Goal: Transaction & Acquisition: Purchase product/service

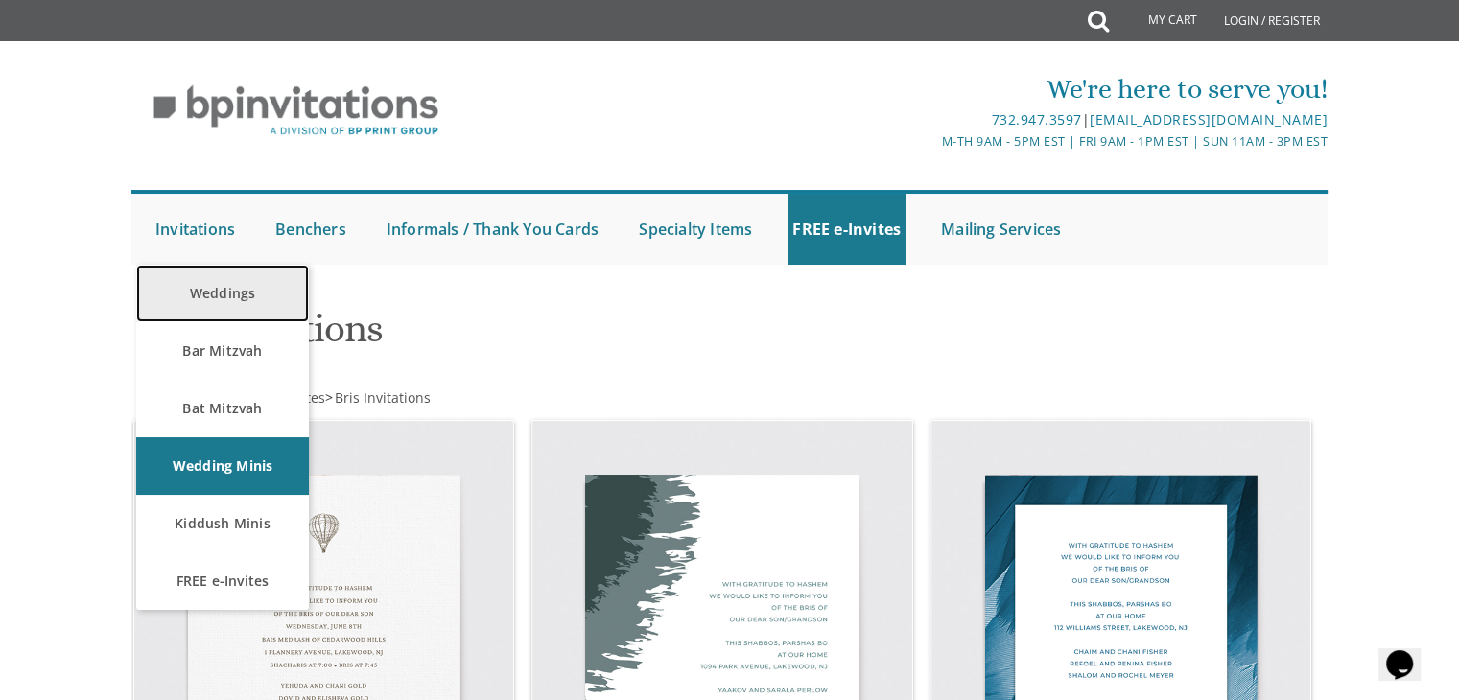
click at [239, 296] on link "Weddings" at bounding box center [222, 294] width 173 height 58
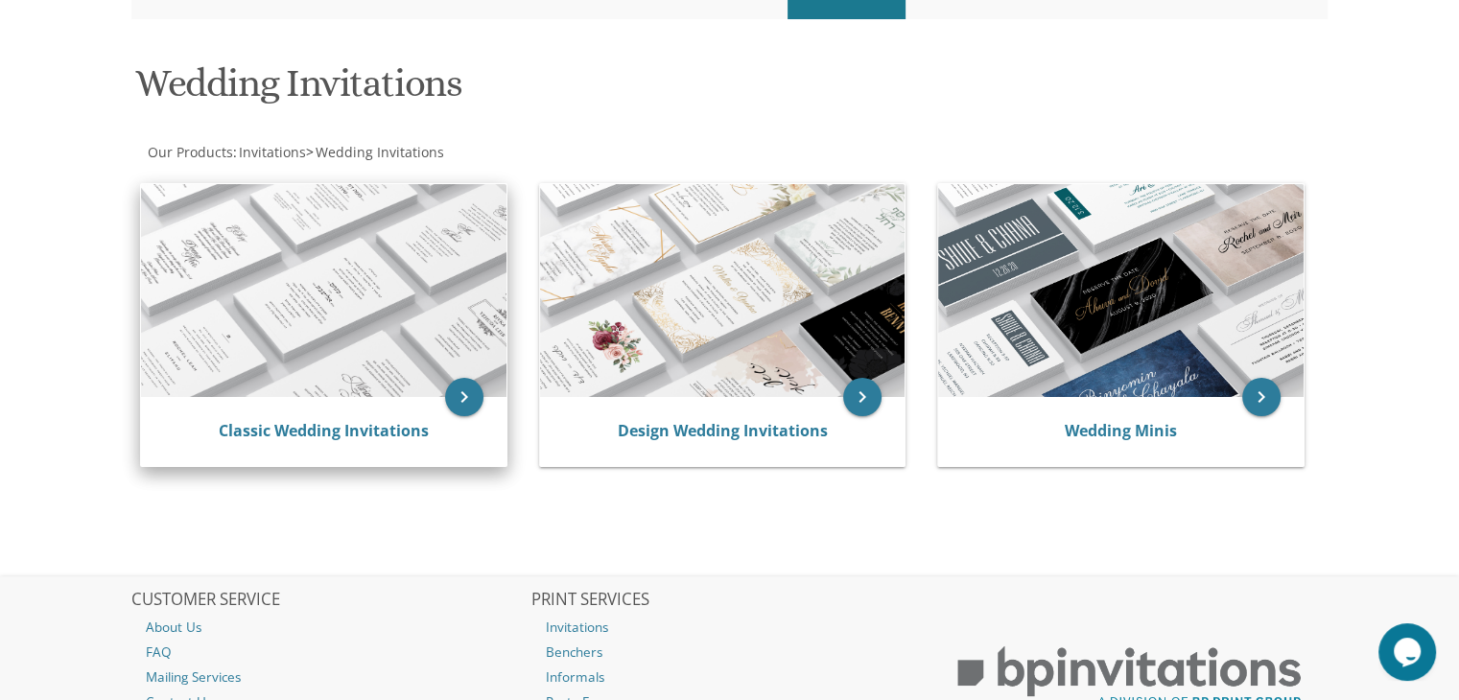
click at [373, 319] on img at bounding box center [323, 290] width 365 height 213
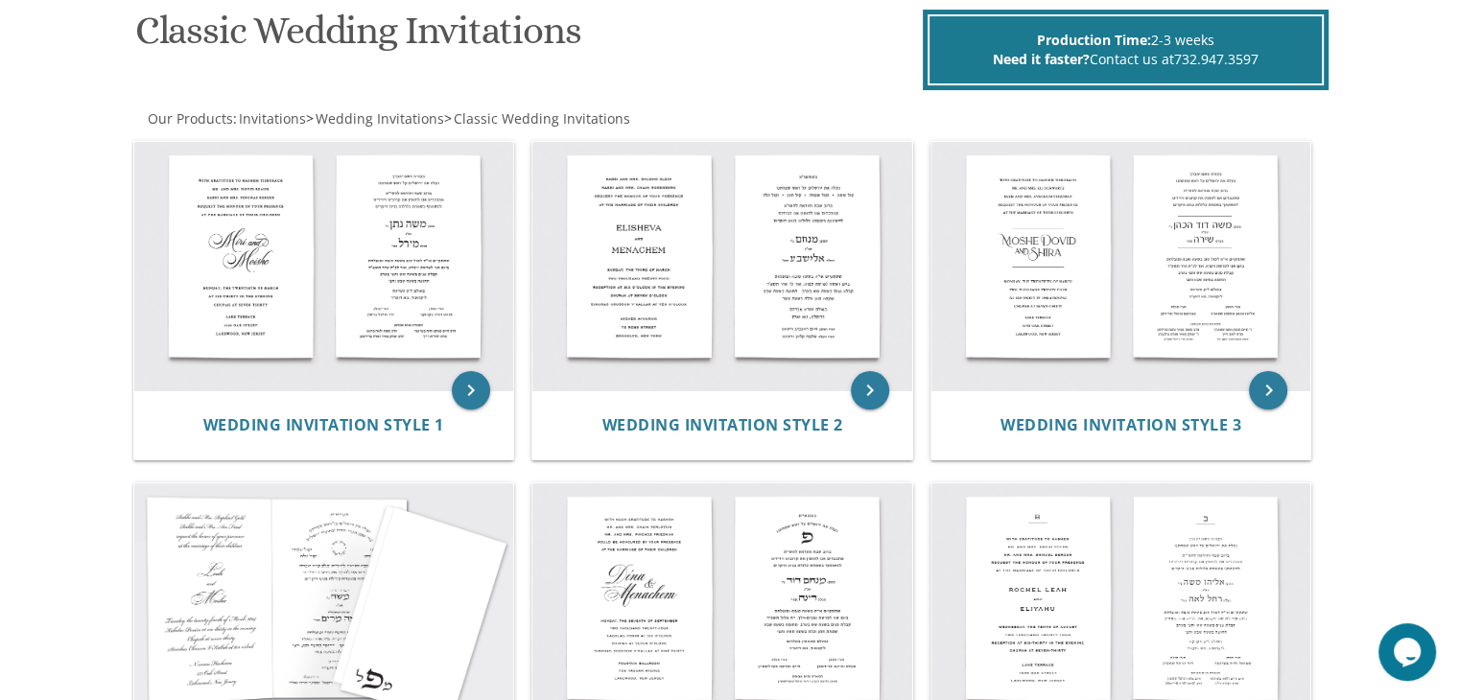
scroll to position [299, 0]
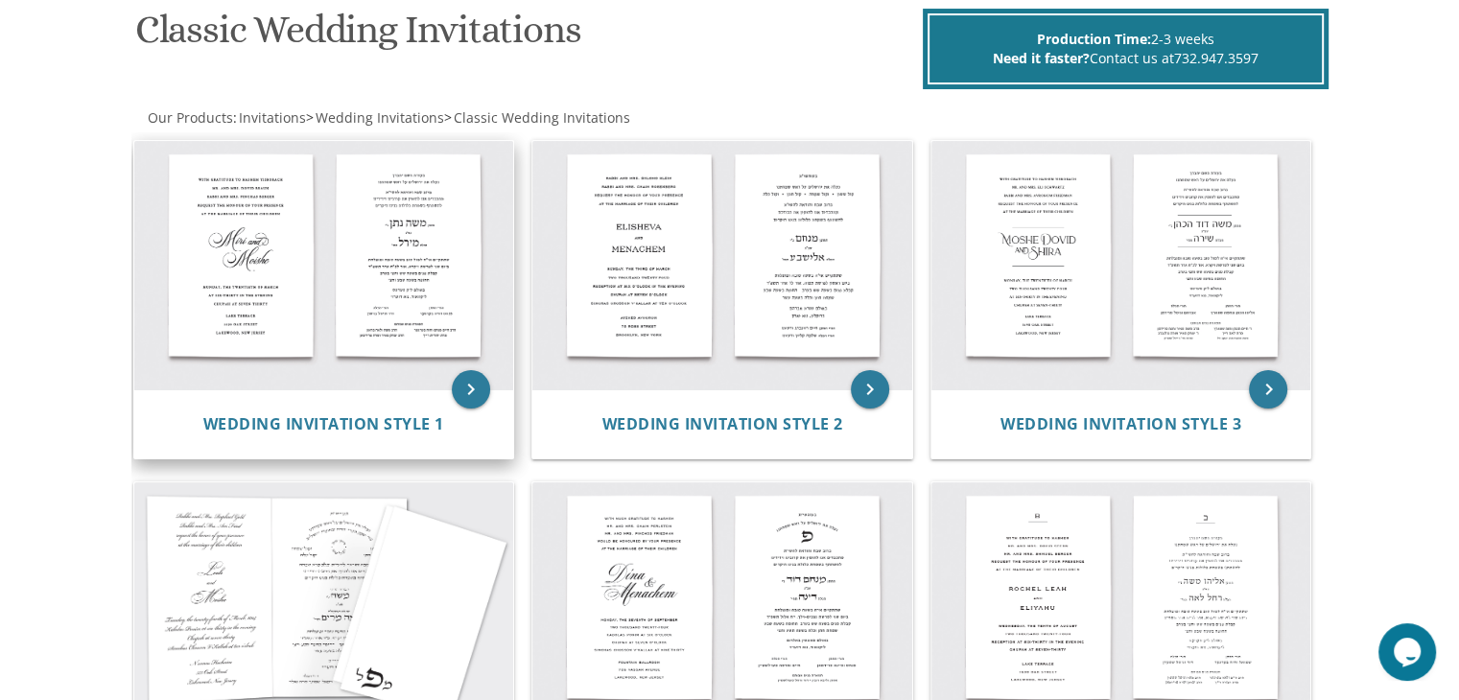
click at [387, 400] on div "Wedding Invitation Style 1" at bounding box center [324, 423] width 380 height 69
click at [469, 392] on icon "keyboard_arrow_right" at bounding box center [471, 389] width 38 height 38
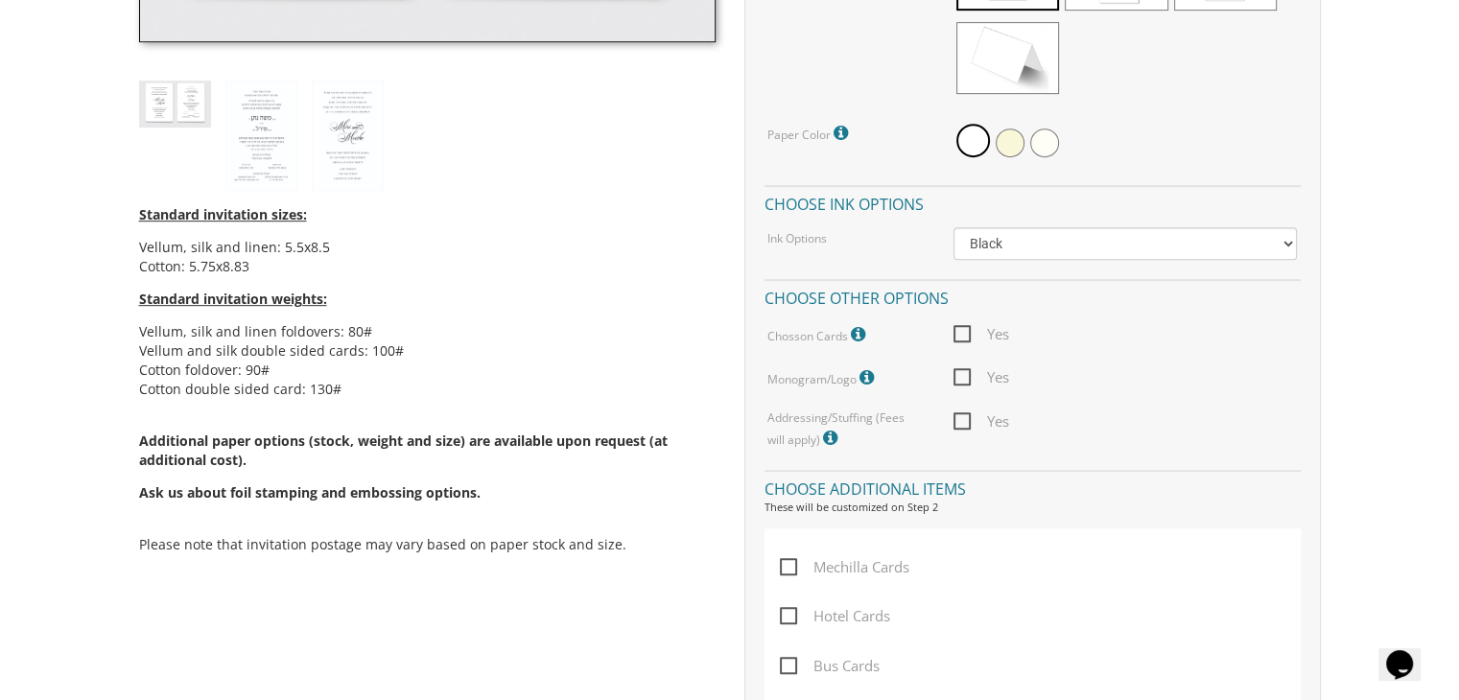
scroll to position [917, 0]
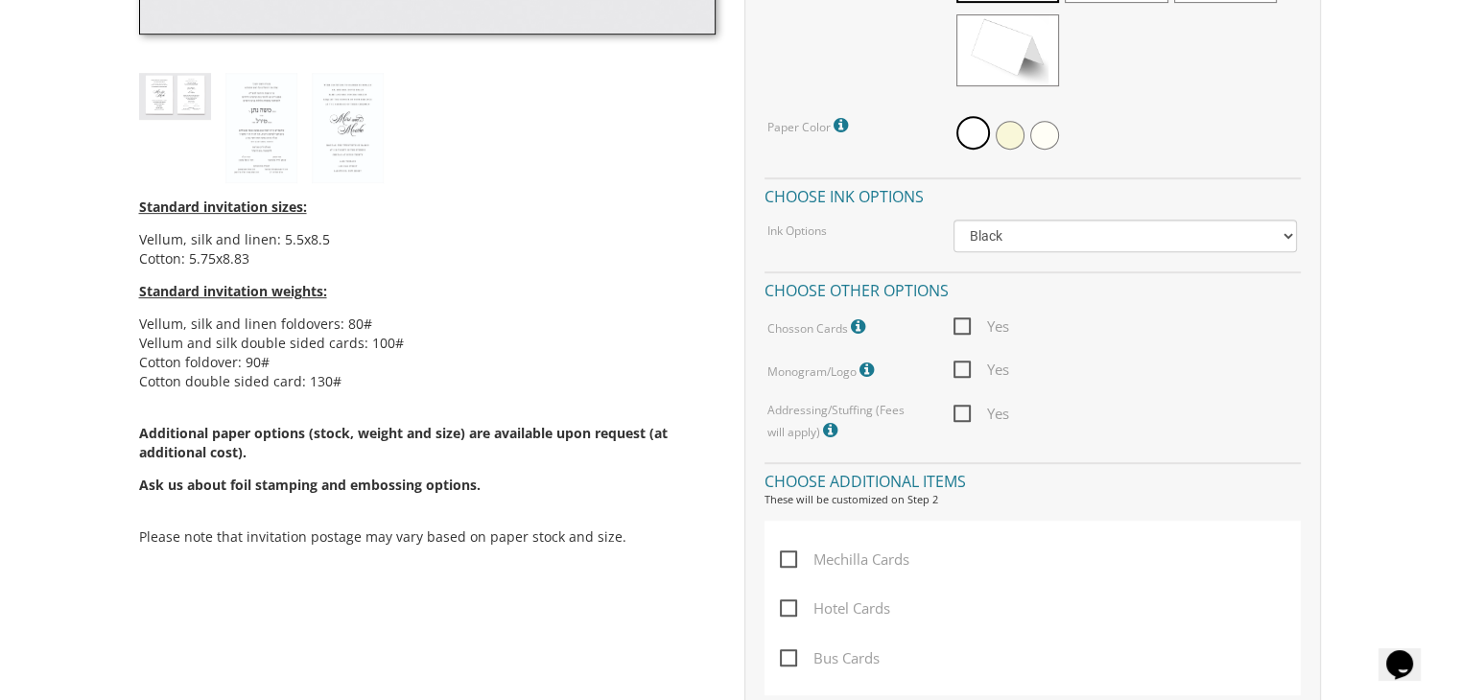
click at [856, 321] on icon at bounding box center [860, 326] width 19 height 17
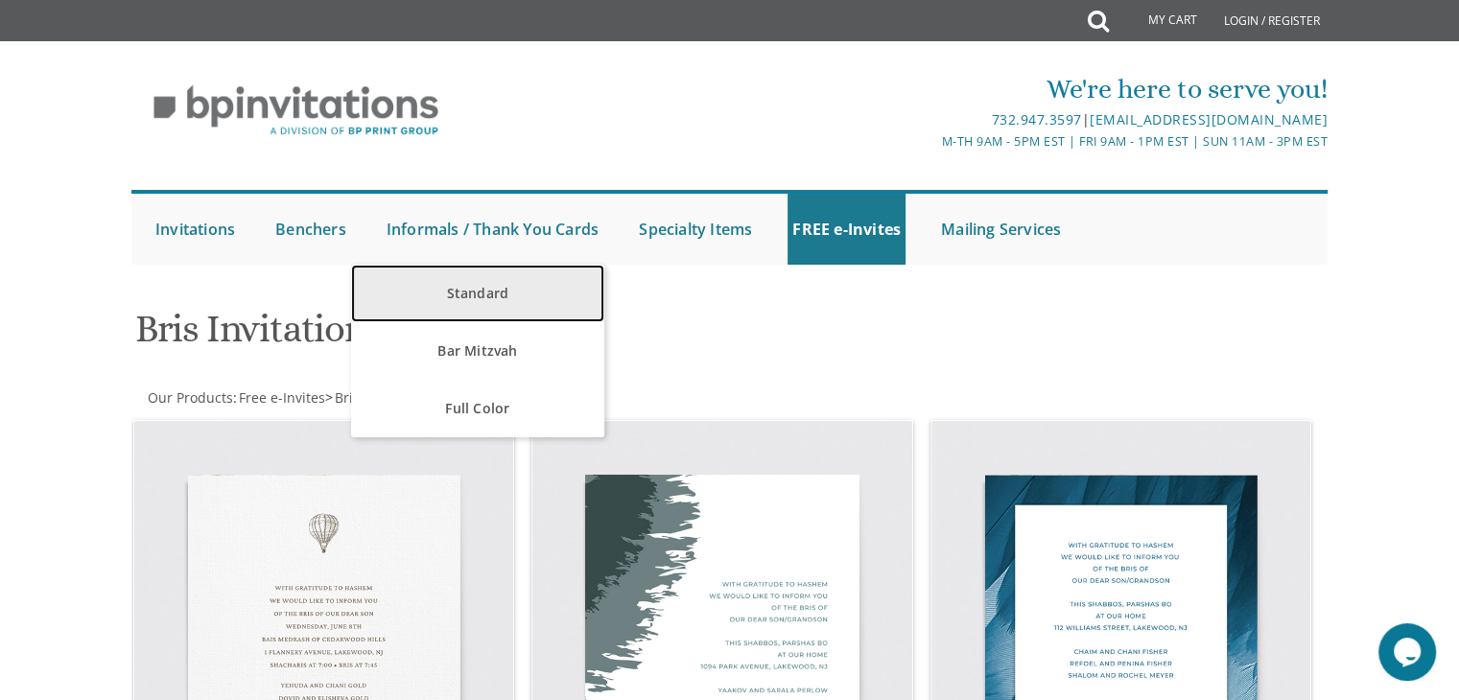
click at [478, 292] on link "Standard" at bounding box center [477, 294] width 252 height 58
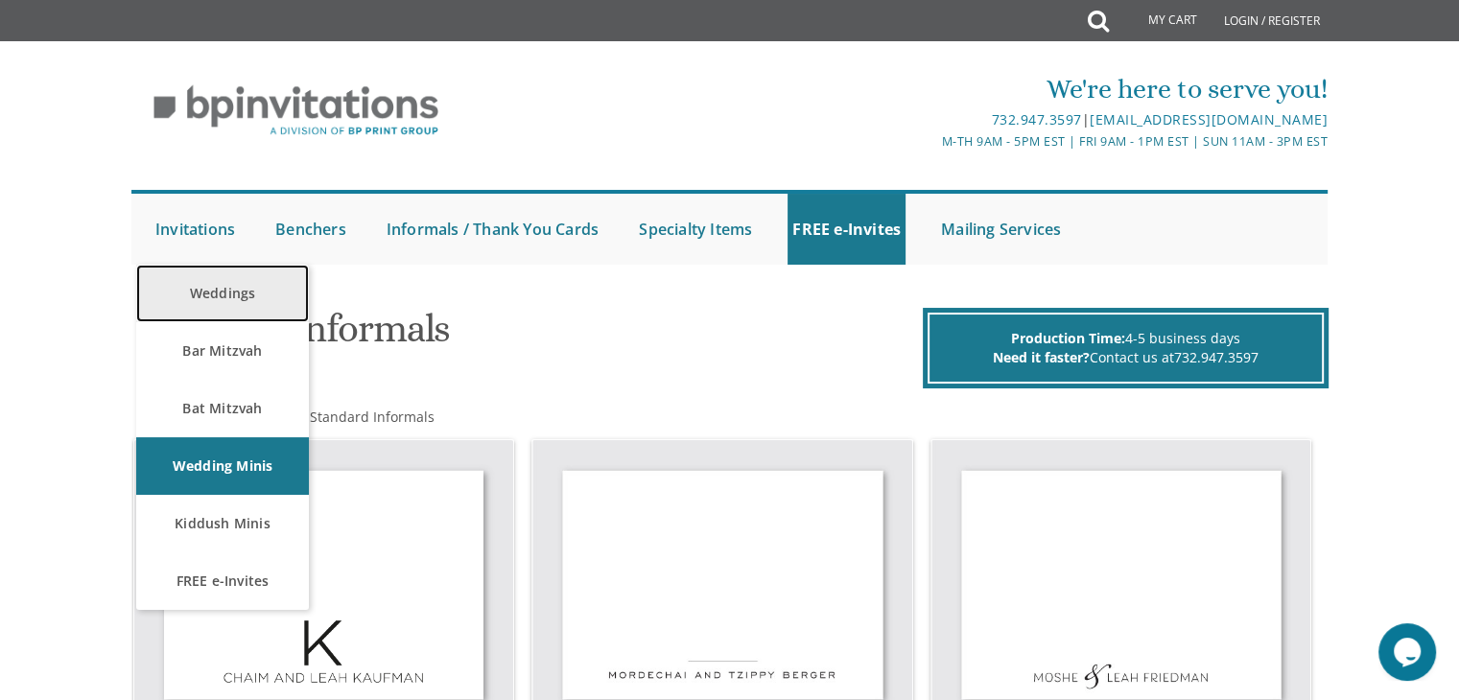
click at [192, 305] on link "Weddings" at bounding box center [222, 294] width 173 height 58
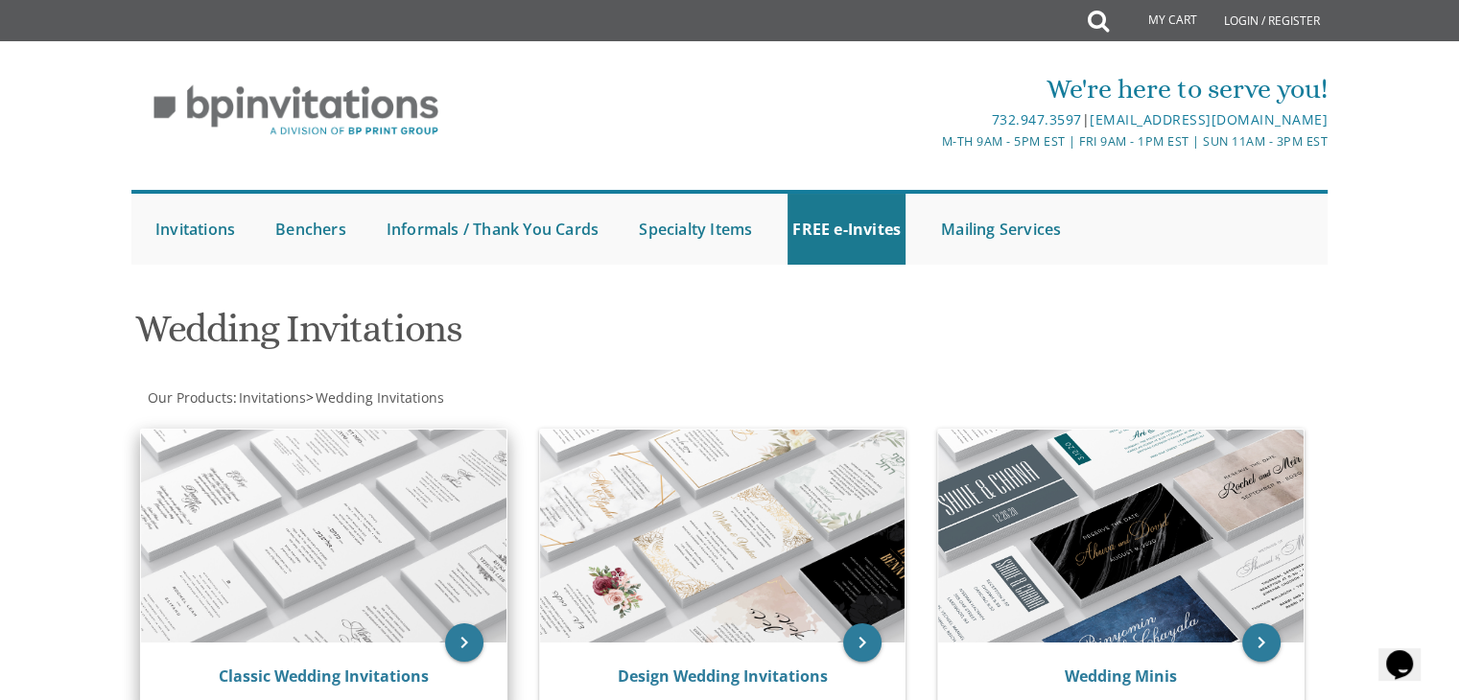
click at [362, 523] on img at bounding box center [323, 536] width 365 height 213
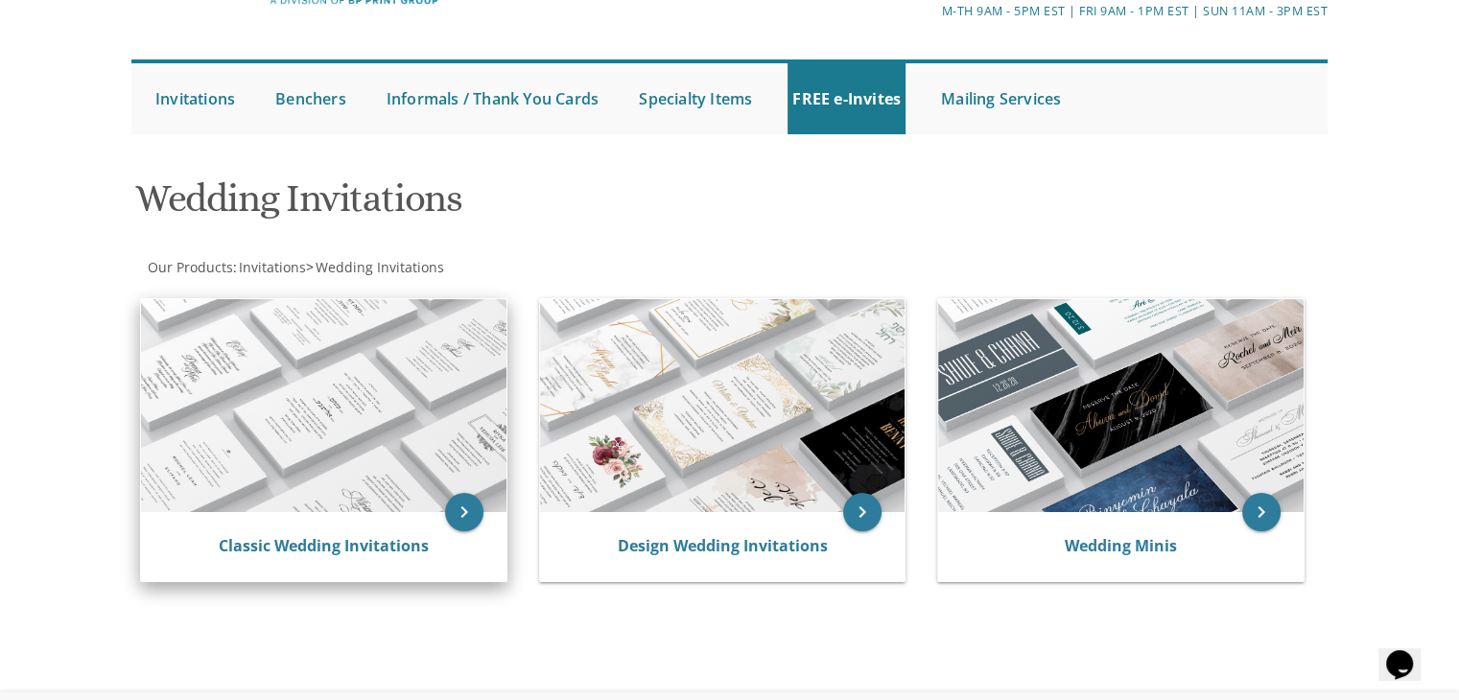
scroll to position [142, 0]
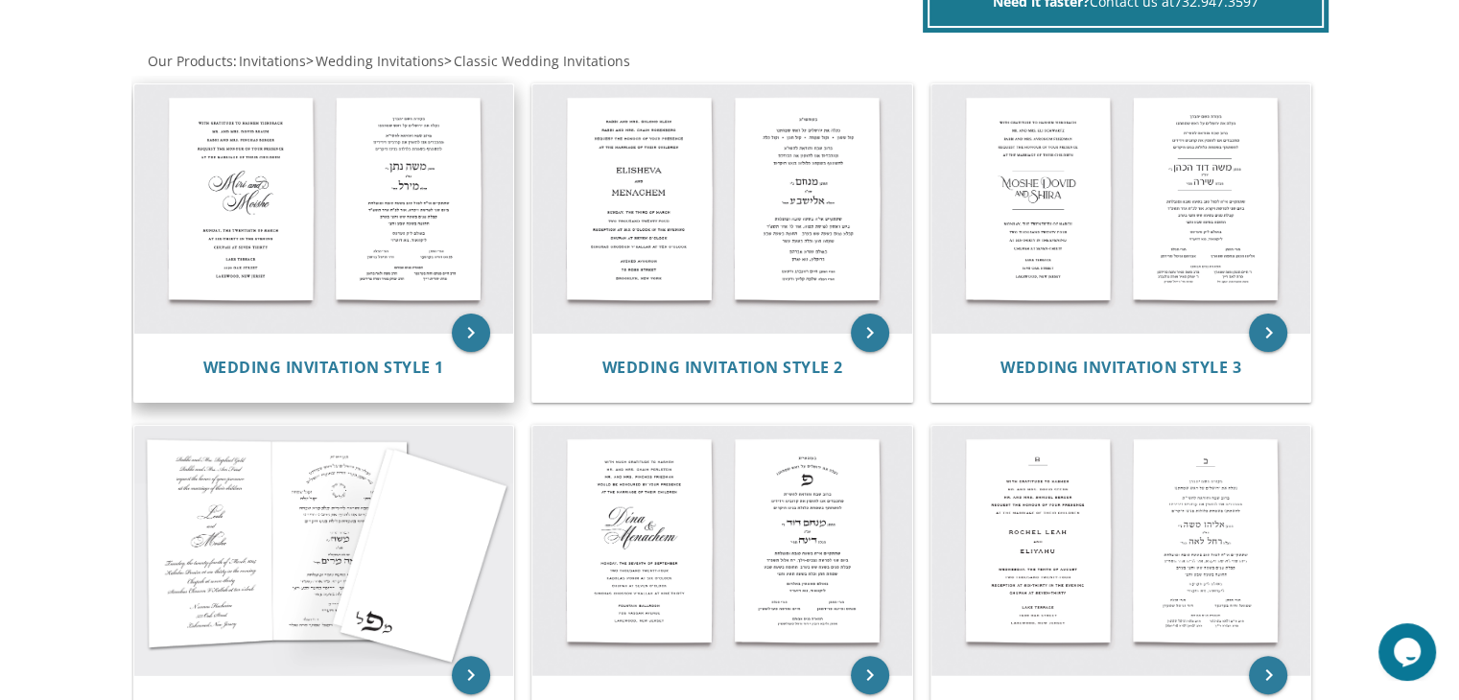
scroll to position [357, 0]
click at [476, 334] on icon "keyboard_arrow_right" at bounding box center [471, 332] width 38 height 38
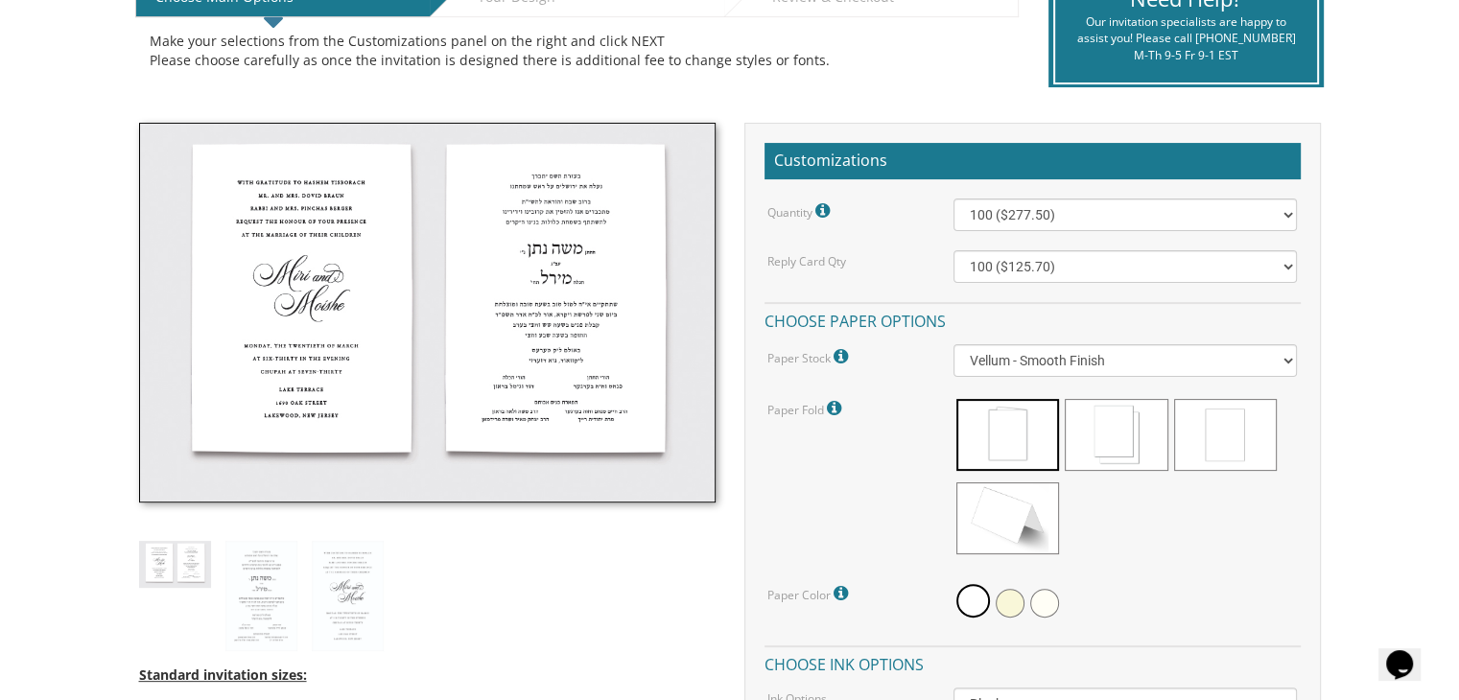
scroll to position [491, 0]
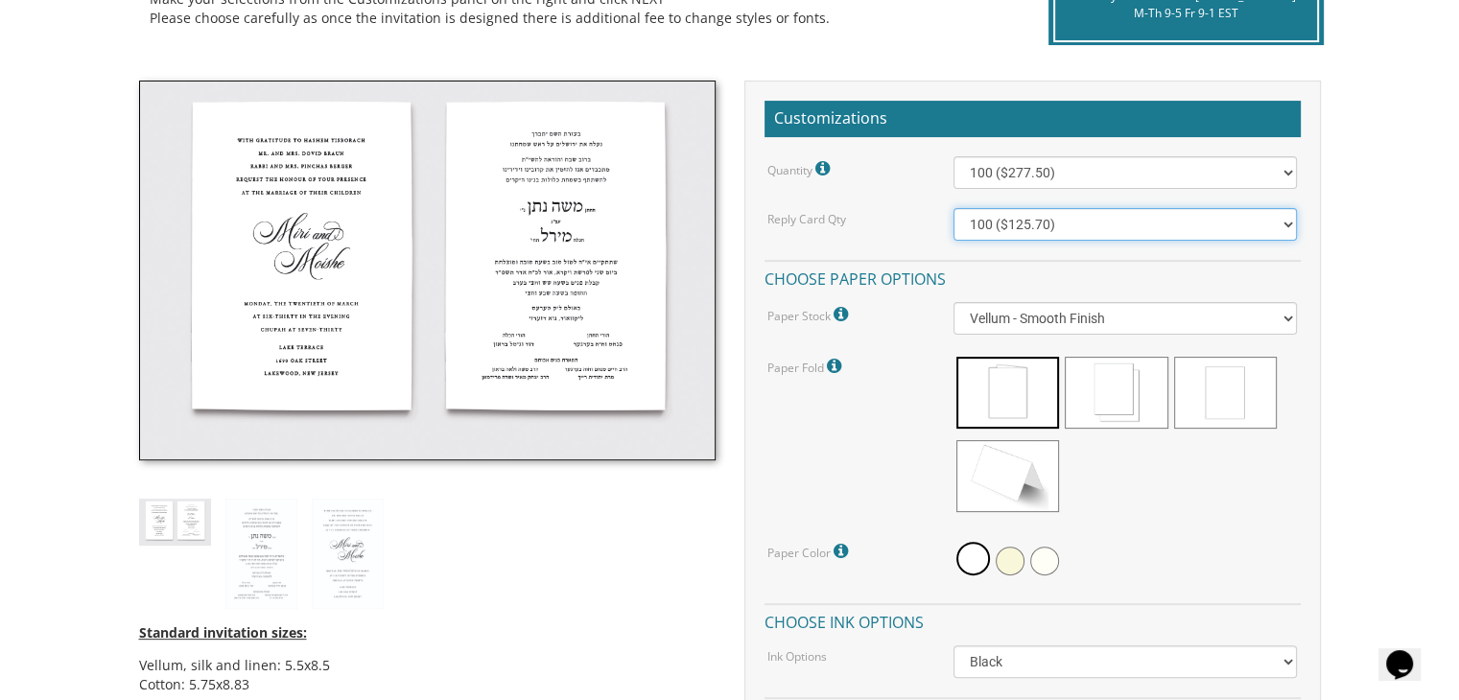
click at [1026, 221] on select "100 ($125.70) 200 ($150.60) 300 ($177.95) 400 ($270.70) 500 ($225.30) 600 ($249…" at bounding box center [1124, 224] width 343 height 33
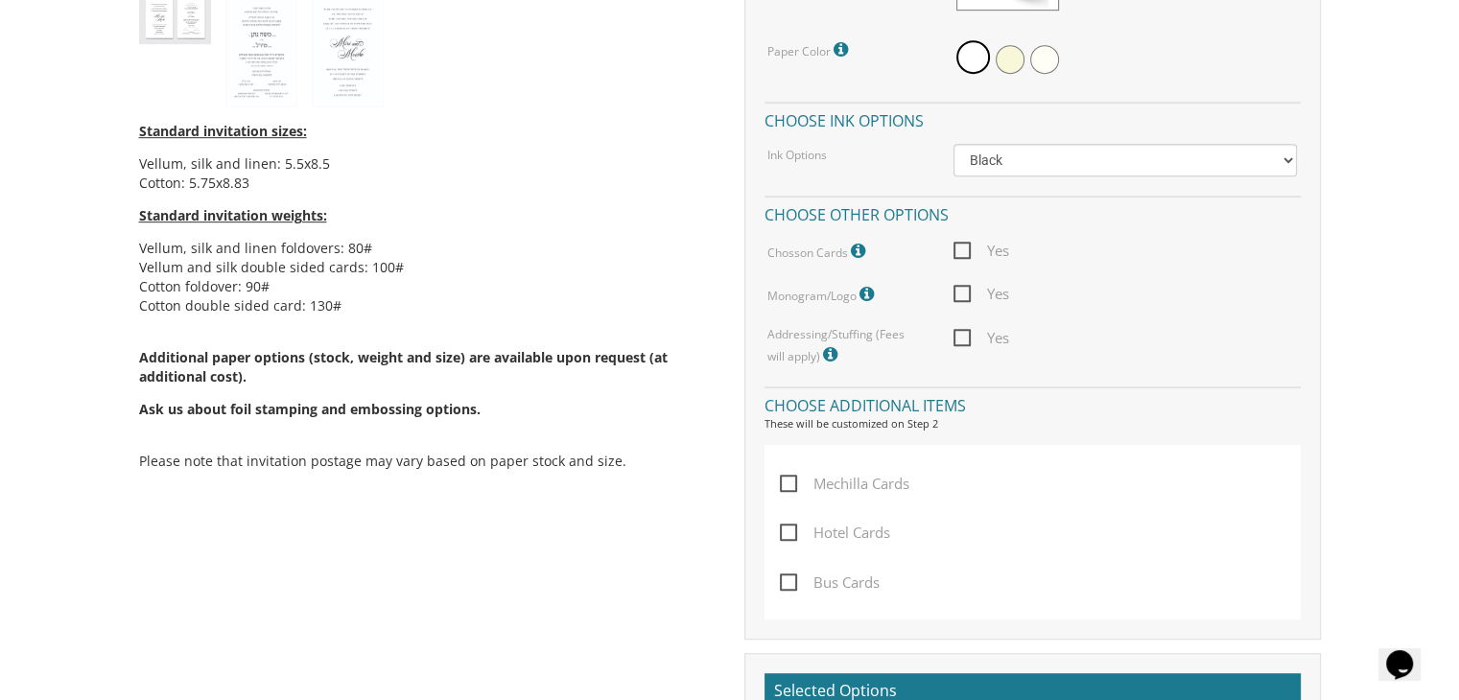
scroll to position [984, 0]
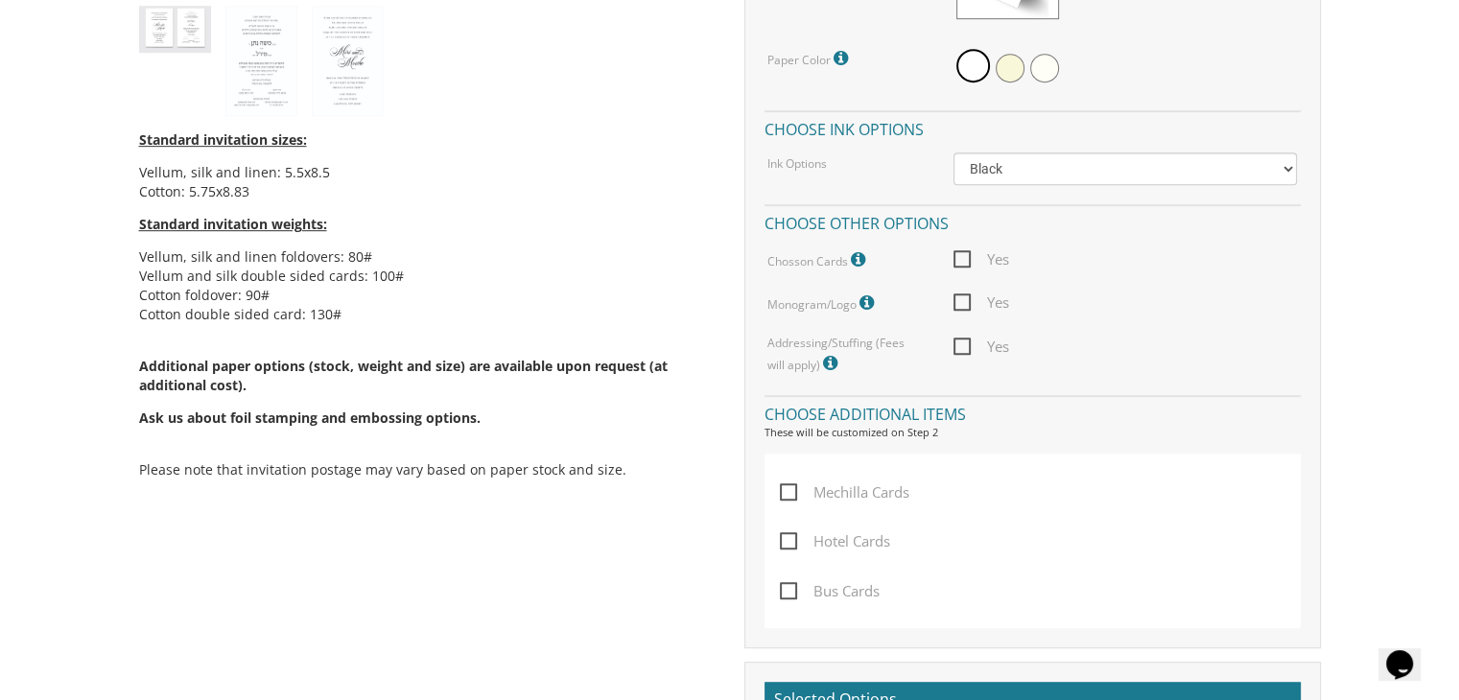
click at [859, 251] on icon at bounding box center [860, 259] width 19 height 17
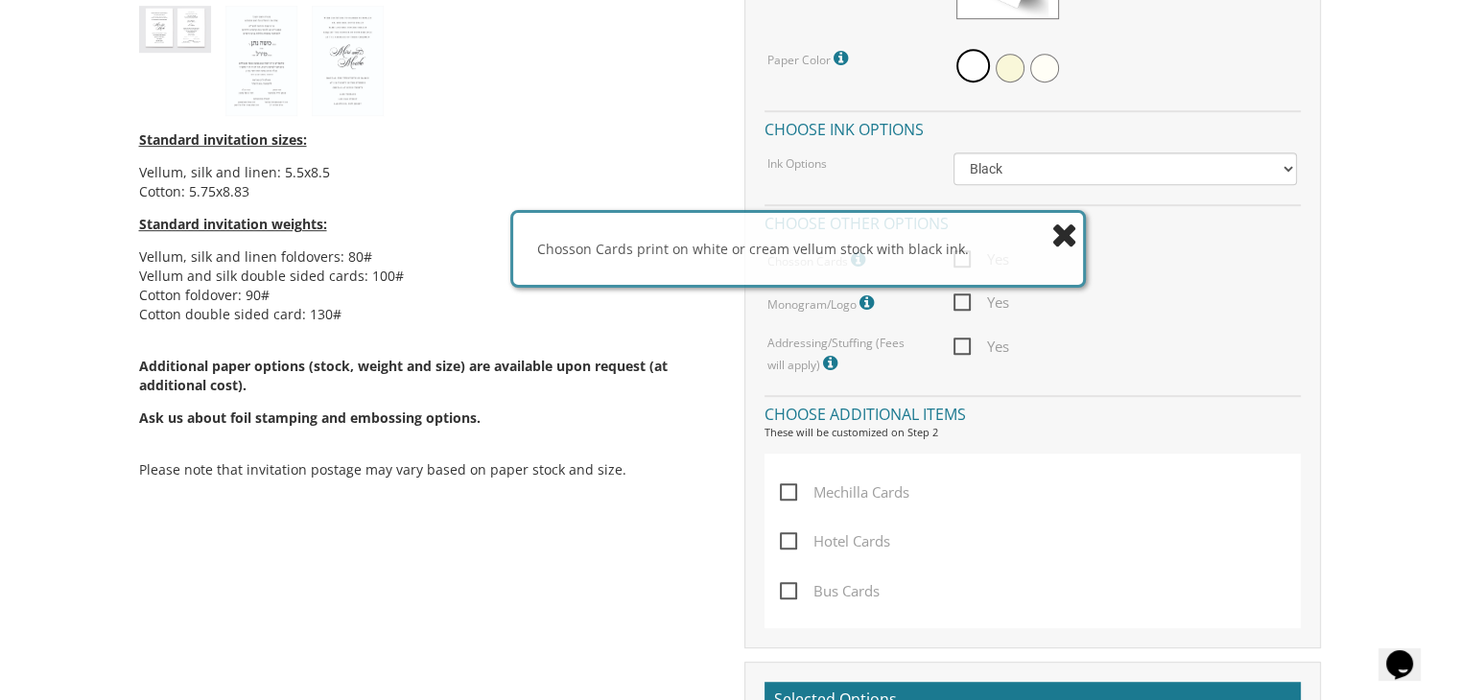
click at [1057, 235] on icon at bounding box center [1064, 235] width 27 height 34
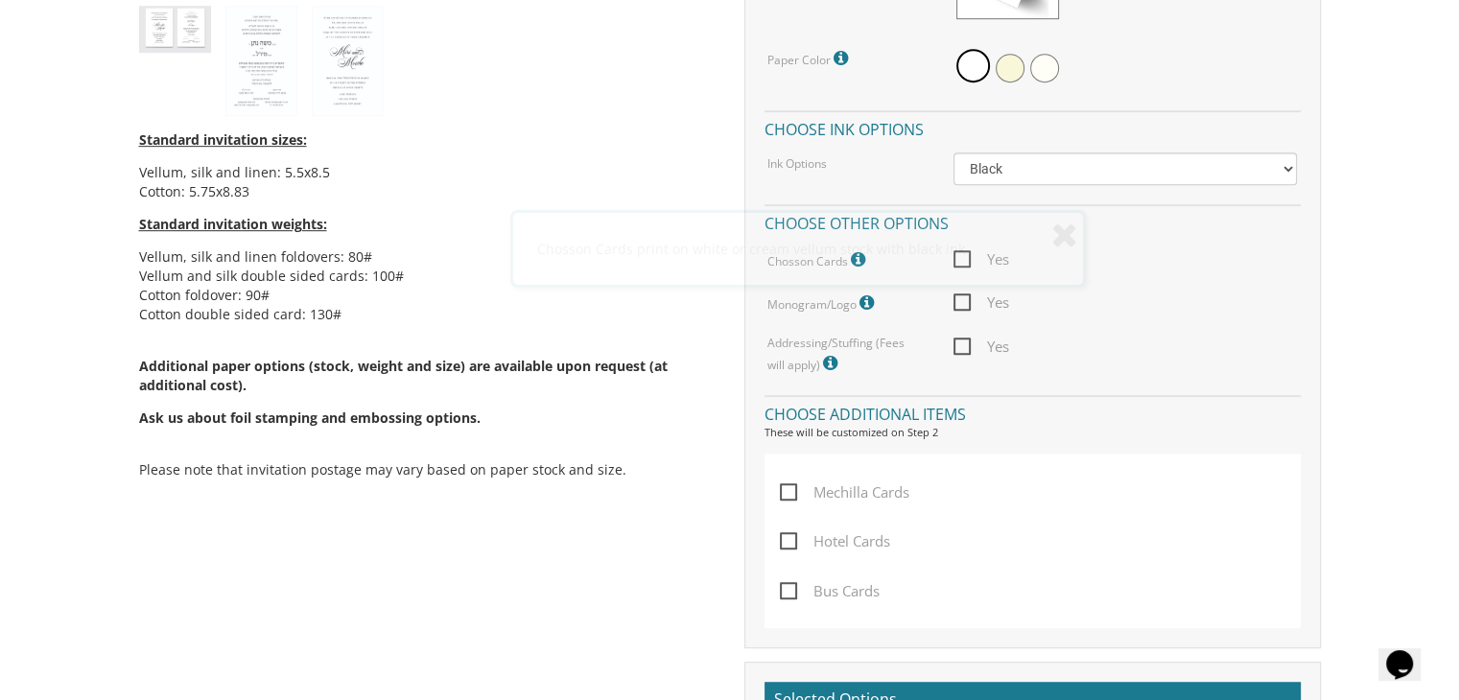
click at [967, 256] on div "Chosson Cards print on white or cream vellum stock with black ink." at bounding box center [798, 249] width 570 height 72
click at [966, 255] on span "Yes" at bounding box center [981, 259] width 56 height 24
click at [966, 255] on input "Yes" at bounding box center [959, 257] width 12 height 12
checkbox input "true"
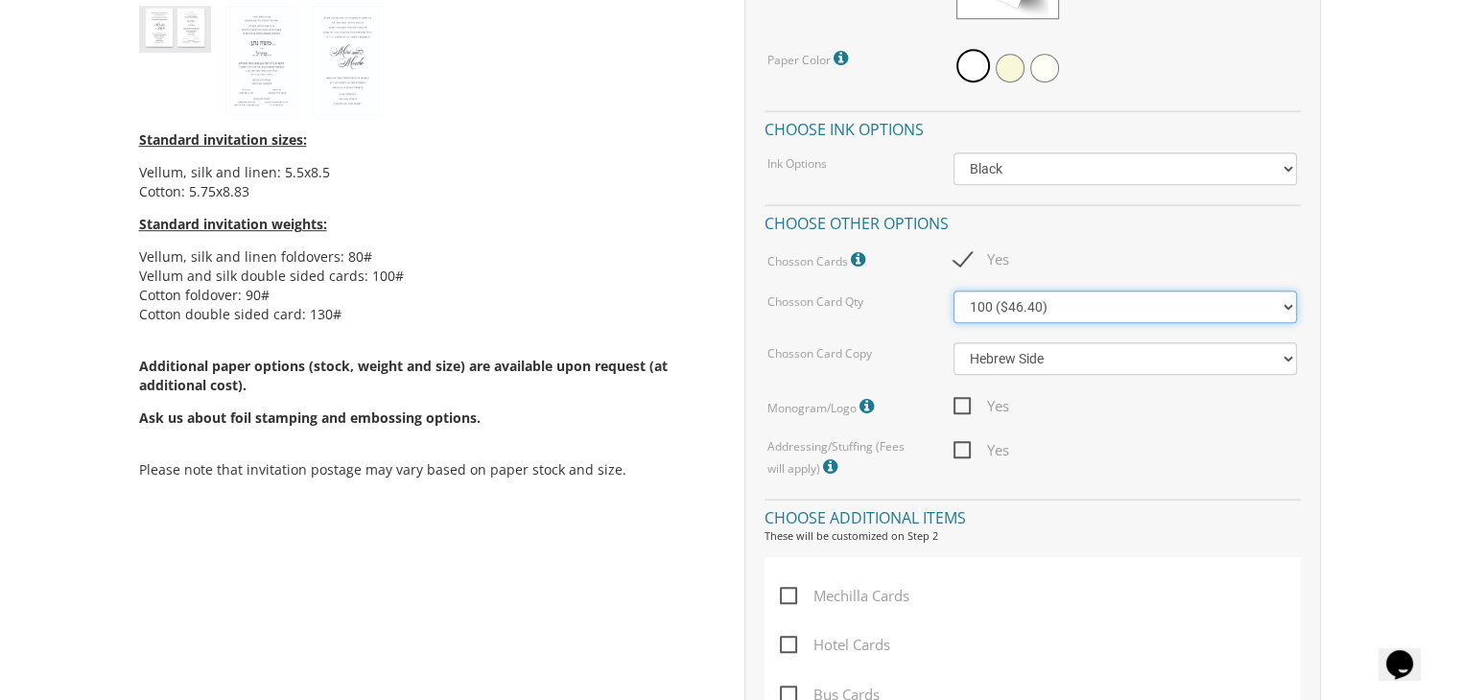
click at [1092, 292] on select "100 ($46.40) 200 ($55.20) 300 ($61.85)" at bounding box center [1124, 307] width 343 height 33
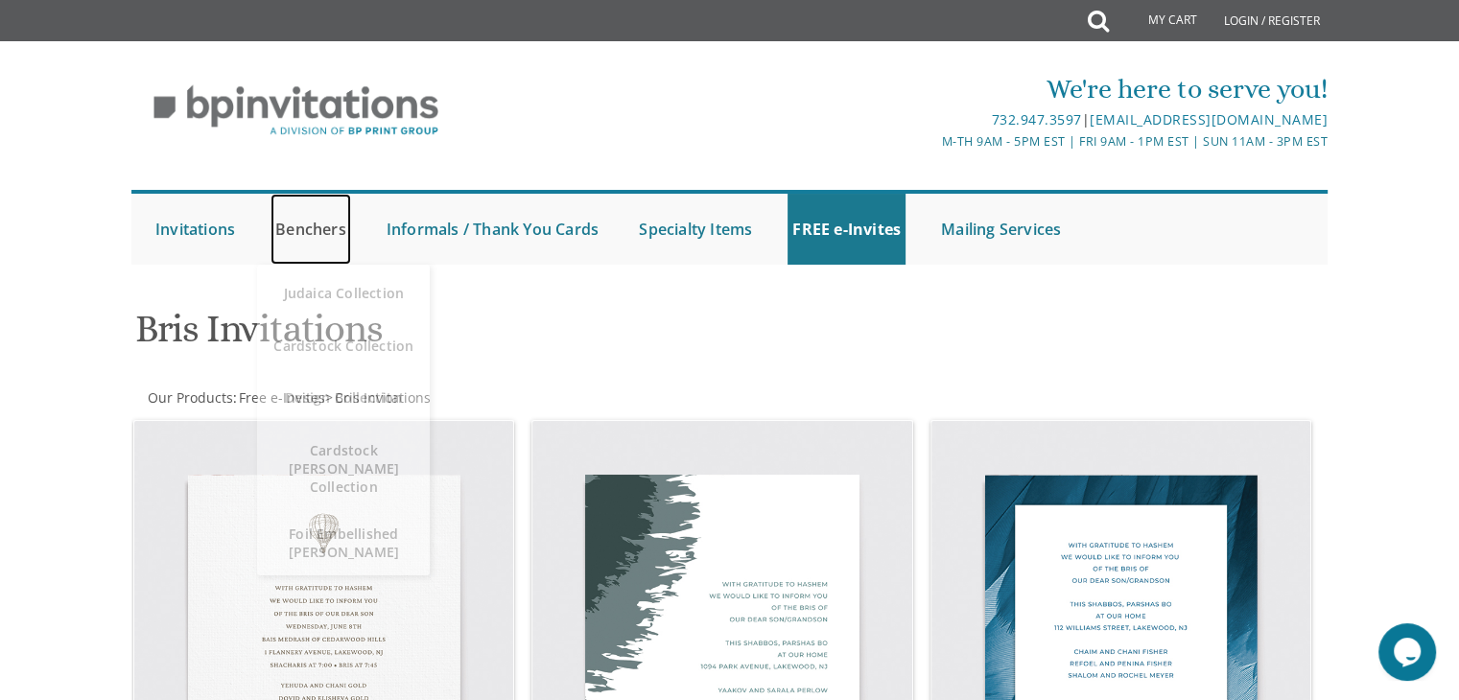
click at [320, 230] on link "Benchers" at bounding box center [310, 229] width 81 height 71
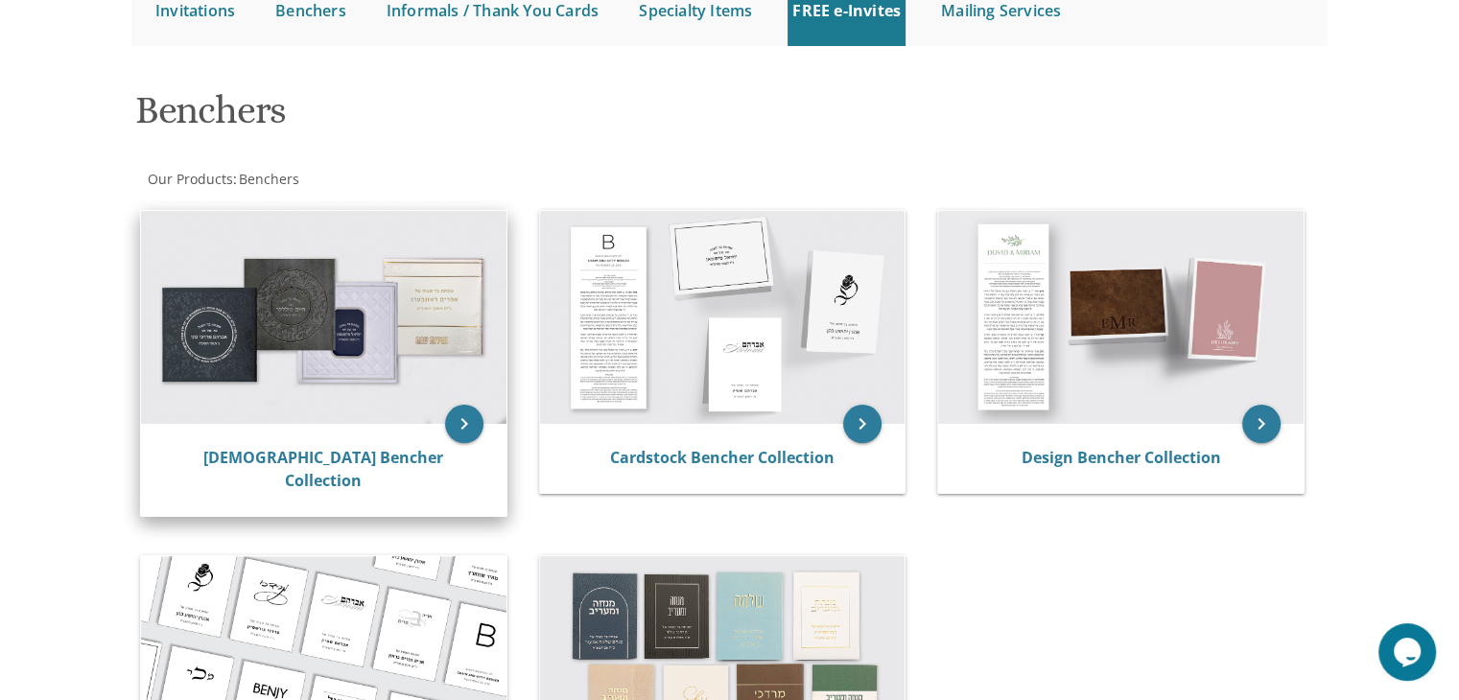
scroll to position [226, 0]
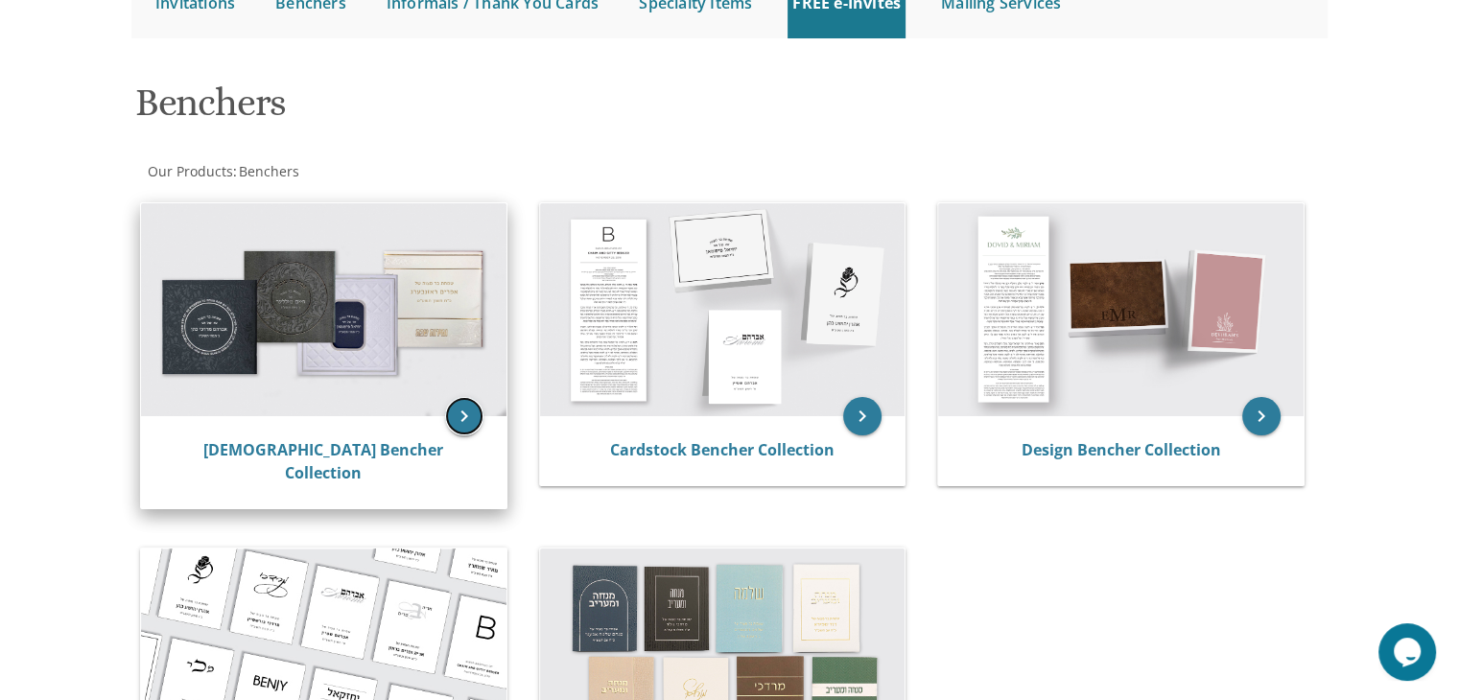
click at [464, 417] on icon "keyboard_arrow_right" at bounding box center [464, 416] width 38 height 38
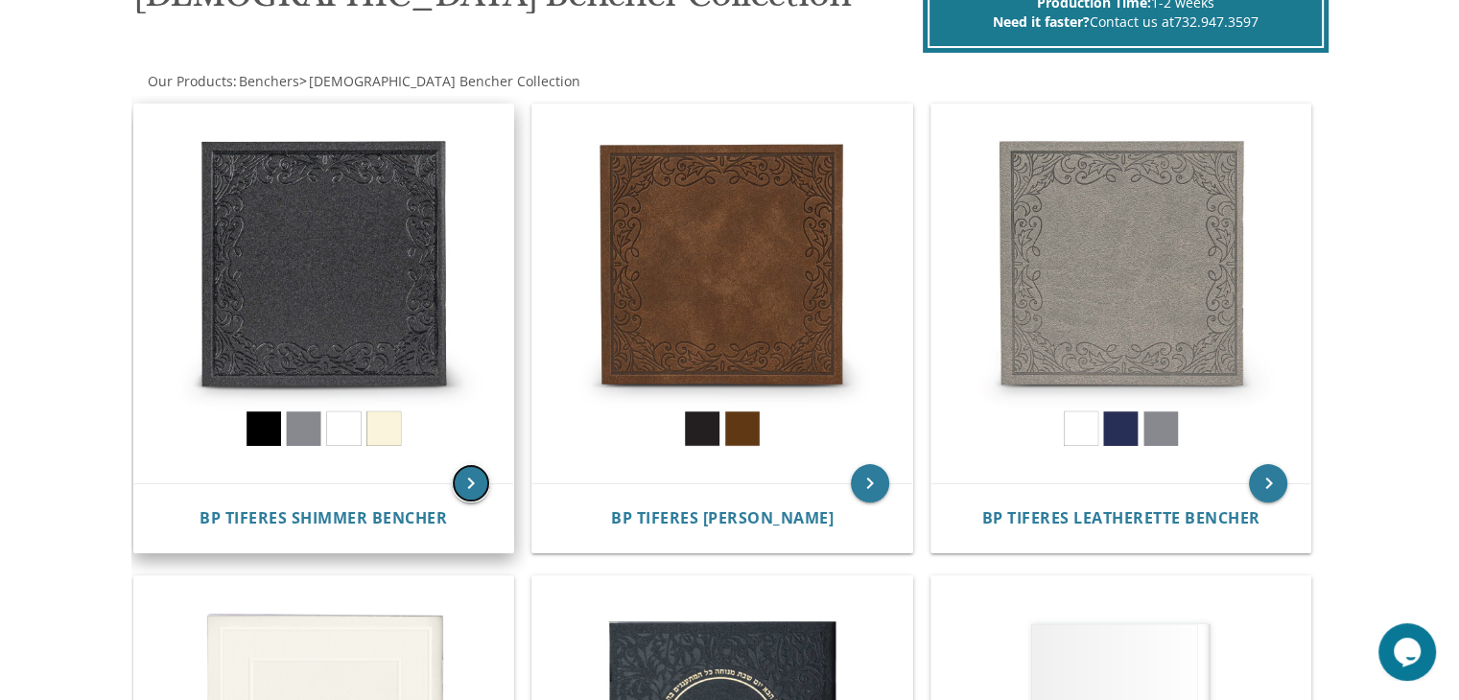
click at [475, 473] on icon "keyboard_arrow_right" at bounding box center [471, 483] width 38 height 38
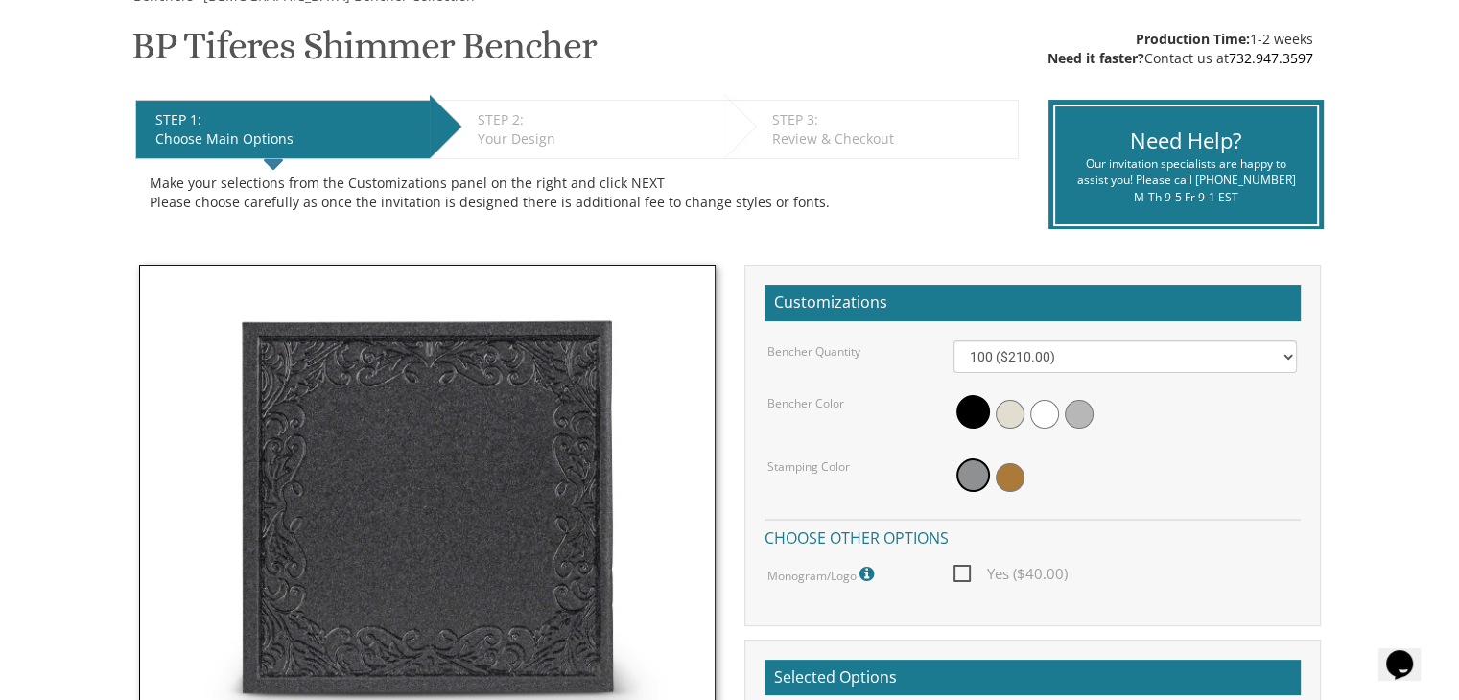
scroll to position [311, 0]
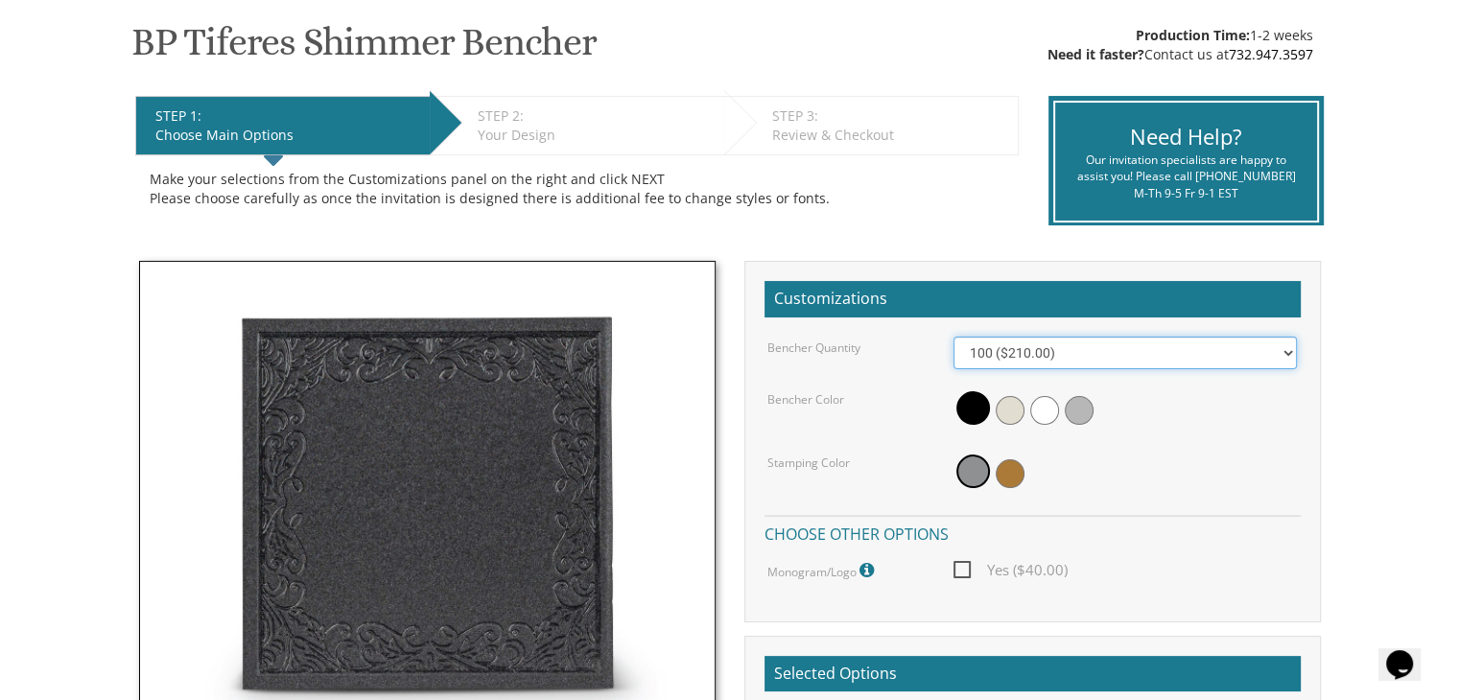
click at [1059, 356] on select "100 ($210.00) 200 ($420.00) 300 ($630.00) 400 ($840.00) 500 ($1,050.00)" at bounding box center [1124, 353] width 343 height 33
